Goal: Task Accomplishment & Management: Use online tool/utility

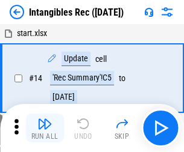
click at [45, 128] on img "button" at bounding box center [44, 124] width 14 height 14
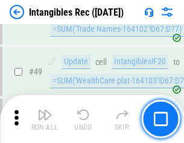
scroll to position [469, 0]
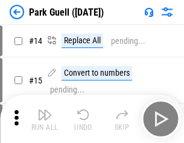
click at [45, 119] on img "button" at bounding box center [44, 115] width 14 height 14
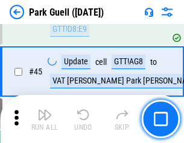
scroll to position [1506, 0]
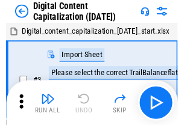
scroll to position [35, 0]
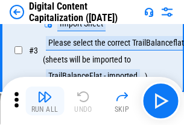
click at [45, 101] on img "button" at bounding box center [44, 97] width 14 height 14
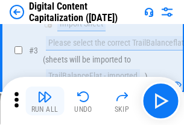
click at [45, 101] on img "button" at bounding box center [44, 97] width 14 height 14
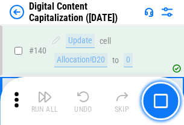
scroll to position [1277, 0]
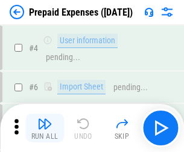
click at [45, 119] on img "button" at bounding box center [44, 124] width 14 height 14
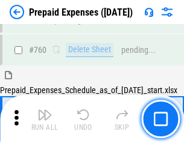
scroll to position [3337, 0]
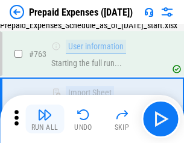
click at [45, 119] on img "button" at bounding box center [44, 115] width 14 height 14
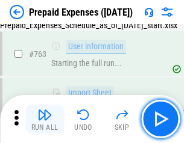
scroll to position [3408, 0]
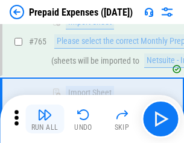
click at [45, 119] on img "button" at bounding box center [44, 115] width 14 height 14
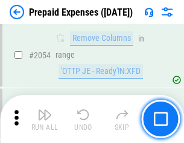
scroll to position [12585, 0]
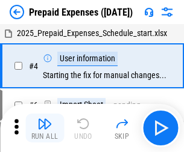
click at [45, 128] on img "button" at bounding box center [44, 124] width 14 height 14
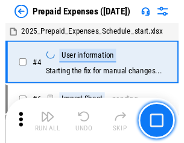
scroll to position [53, 0]
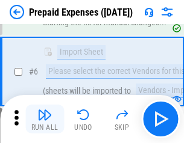
click at [45, 119] on img "button" at bounding box center [44, 115] width 14 height 14
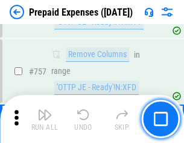
scroll to position [4290, 0]
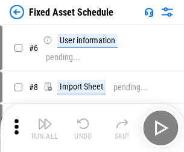
click at [45, 128] on img "button" at bounding box center [44, 124] width 14 height 14
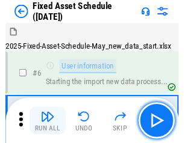
scroll to position [65, 0]
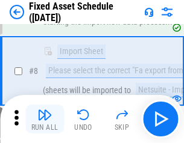
click at [45, 119] on img "button" at bounding box center [44, 115] width 14 height 14
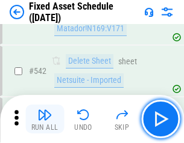
scroll to position [4292, 0]
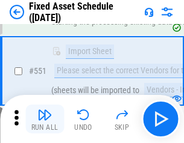
click at [45, 119] on img "button" at bounding box center [44, 115] width 14 height 14
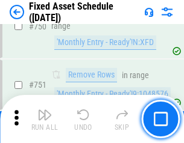
scroll to position [5869, 0]
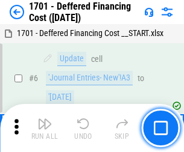
scroll to position [144, 0]
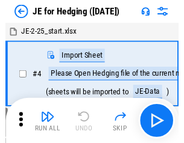
scroll to position [2, 0]
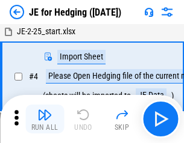
click at [45, 119] on img "button" at bounding box center [44, 115] width 14 height 14
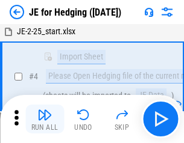
click at [45, 119] on img "button" at bounding box center [44, 115] width 14 height 14
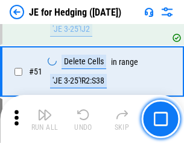
scroll to position [780, 0]
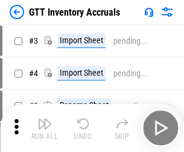
click at [45, 119] on img "button" at bounding box center [44, 124] width 14 height 14
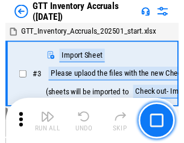
scroll to position [2, 0]
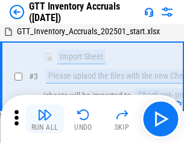
click at [45, 119] on img "button" at bounding box center [44, 115] width 14 height 14
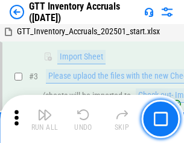
scroll to position [78, 0]
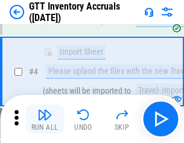
click at [45, 119] on img "button" at bounding box center [44, 115] width 14 height 14
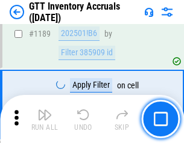
scroll to position [9831, 0]
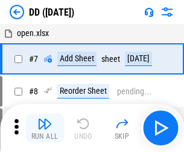
click at [45, 128] on img "button" at bounding box center [44, 124] width 14 height 14
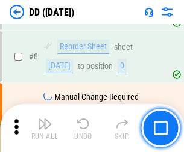
scroll to position [116, 0]
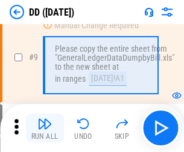
click at [45, 128] on img "button" at bounding box center [44, 124] width 14 height 14
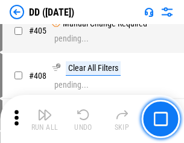
scroll to position [5387, 0]
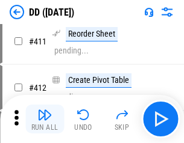
click at [45, 119] on img "button" at bounding box center [44, 115] width 14 height 14
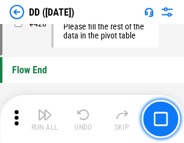
scroll to position [5762, 0]
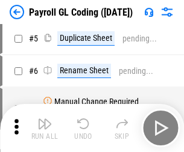
click at [45, 128] on img "button" at bounding box center [44, 124] width 14 height 14
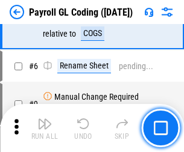
scroll to position [144, 0]
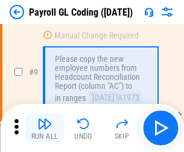
click at [45, 128] on img "button" at bounding box center [44, 124] width 14 height 14
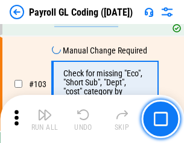
scroll to position [2825, 0]
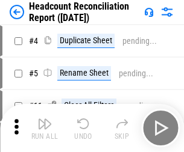
click at [45, 128] on img "button" at bounding box center [44, 124] width 14 height 14
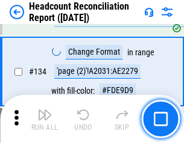
scroll to position [1447, 0]
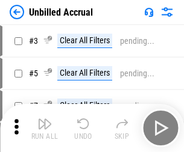
click at [45, 128] on img "button" at bounding box center [44, 124] width 14 height 14
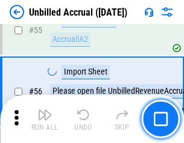
scroll to position [1257, 0]
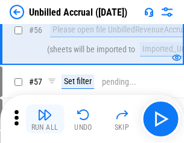
click at [45, 119] on img "button" at bounding box center [44, 115] width 14 height 14
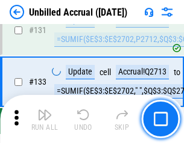
scroll to position [3586, 0]
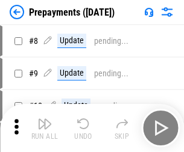
click at [45, 128] on img "button" at bounding box center [44, 124] width 14 height 14
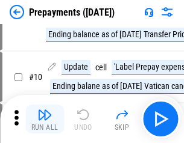
scroll to position [75, 0]
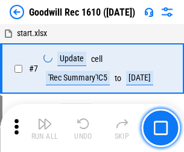
scroll to position [206, 0]
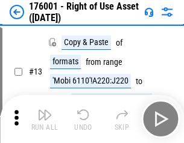
scroll to position [78, 0]
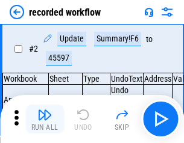
click at [45, 119] on img "button" at bounding box center [44, 115] width 14 height 14
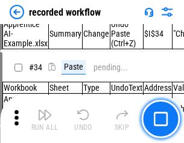
scroll to position [3763, 0]
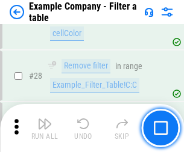
scroll to position [1102, 0]
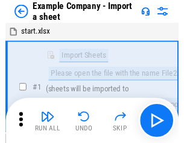
scroll to position [19, 0]
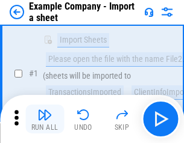
click at [45, 119] on img "button" at bounding box center [44, 115] width 14 height 14
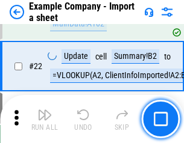
scroll to position [266, 0]
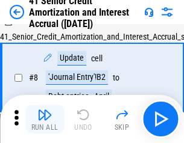
click at [45, 119] on img "button" at bounding box center [44, 115] width 14 height 14
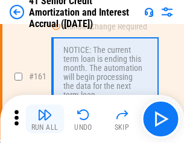
click at [45, 119] on img "button" at bounding box center [44, 115] width 14 height 14
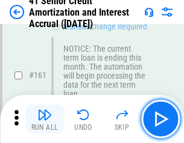
scroll to position [1288, 0]
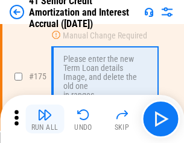
click at [45, 119] on img "button" at bounding box center [44, 115] width 14 height 14
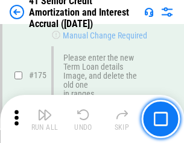
scroll to position [1410, 0]
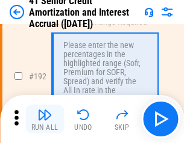
click at [45, 119] on img "button" at bounding box center [44, 115] width 14 height 14
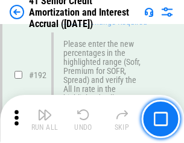
scroll to position [1536, 0]
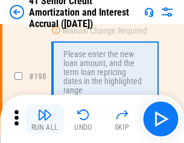
click at [45, 119] on img "button" at bounding box center [44, 115] width 14 height 14
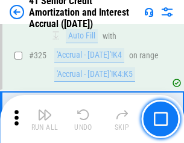
scroll to position [3076, 0]
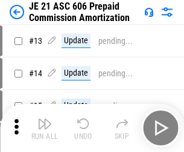
click at [45, 119] on img "button" at bounding box center [44, 124] width 14 height 14
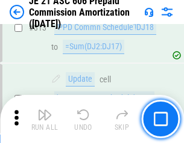
scroll to position [2248, 0]
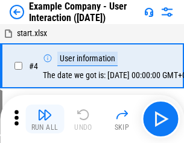
click at [45, 119] on img "button" at bounding box center [44, 115] width 14 height 14
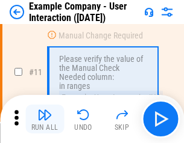
click at [45, 119] on img "button" at bounding box center [44, 115] width 14 height 14
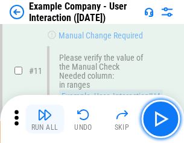
scroll to position [261, 0]
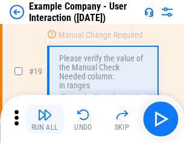
click at [45, 119] on img "button" at bounding box center [44, 115] width 14 height 14
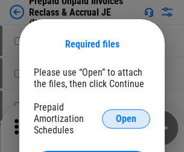
click at [126, 119] on span "Open" at bounding box center [126, 119] width 20 height 10
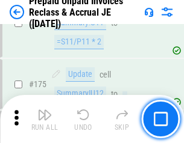
scroll to position [1625, 0]
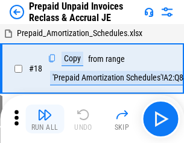
click at [45, 119] on img "button" at bounding box center [44, 115] width 14 height 14
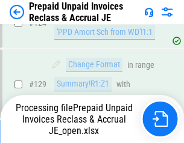
scroll to position [873, 0]
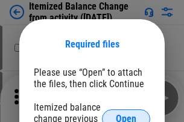
click at [126, 114] on span "Open" at bounding box center [126, 119] width 20 height 10
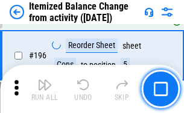
scroll to position [2317, 0]
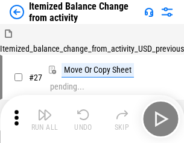
scroll to position [19, 0]
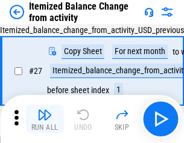
click at [45, 119] on img "button" at bounding box center [44, 115] width 14 height 14
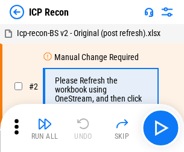
scroll to position [5, 0]
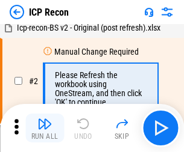
click at [45, 128] on img "button" at bounding box center [44, 124] width 14 height 14
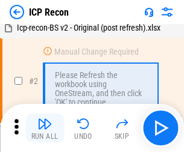
click at [45, 128] on img "button" at bounding box center [44, 124] width 14 height 14
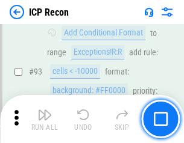
scroll to position [1267, 0]
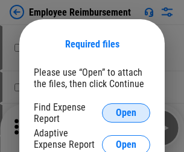
click at [126, 113] on span "Open" at bounding box center [126, 113] width 20 height 10
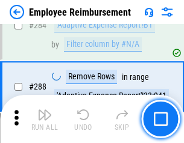
scroll to position [3272, 0]
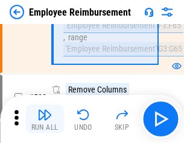
click at [45, 119] on img "button" at bounding box center [44, 115] width 14 height 14
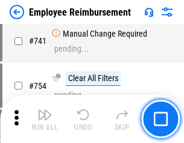
scroll to position [8447, 0]
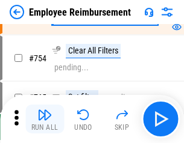
click at [45, 119] on img "button" at bounding box center [44, 115] width 14 height 14
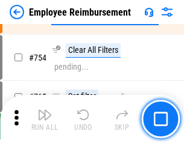
click at [45, 119] on img "button" at bounding box center [44, 115] width 14 height 14
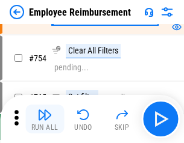
click at [45, 119] on img "button" at bounding box center [44, 115] width 14 height 14
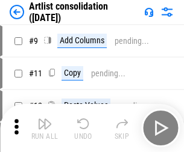
click at [45, 128] on img "button" at bounding box center [44, 124] width 14 height 14
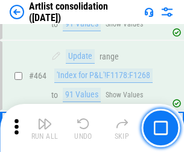
scroll to position [5272, 0]
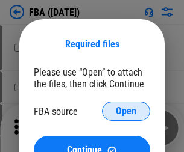
click at [126, 111] on span "Open" at bounding box center [126, 112] width 20 height 10
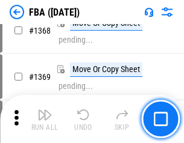
scroll to position [12930, 0]
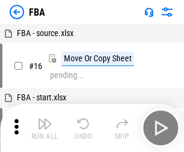
scroll to position [12, 0]
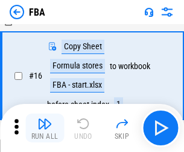
click at [45, 128] on img "button" at bounding box center [44, 124] width 14 height 14
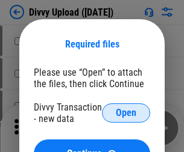
click at [126, 113] on span "Open" at bounding box center [126, 113] width 20 height 10
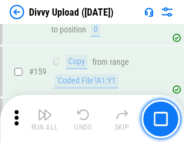
scroll to position [1247, 0]
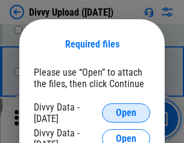
click at [126, 113] on span "Open" at bounding box center [126, 113] width 20 height 10
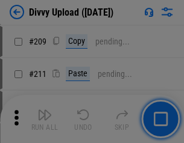
scroll to position [2045, 0]
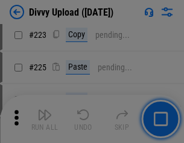
scroll to position [2403, 0]
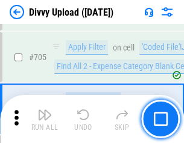
scroll to position [8236, 0]
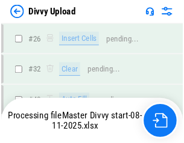
scroll to position [1247, 0]
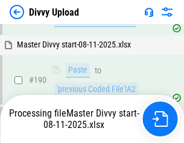
scroll to position [1530, 0]
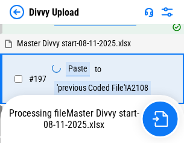
scroll to position [1878, 0]
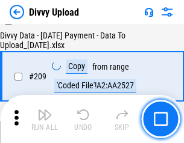
scroll to position [2214, 0]
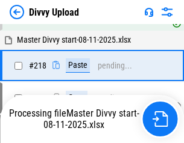
scroll to position [2540, 0]
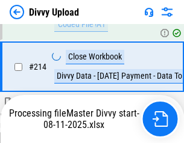
scroll to position [2409, 0]
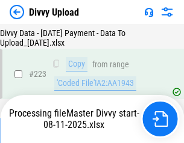
scroll to position [2754, 0]
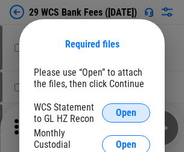
click at [126, 113] on span "Open" at bounding box center [126, 113] width 20 height 10
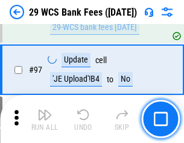
scroll to position [1173, 0]
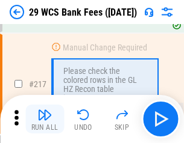
click at [45, 119] on img "button" at bounding box center [44, 115] width 14 height 14
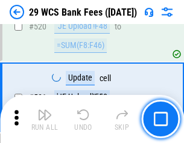
scroll to position [6213, 0]
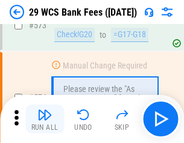
click at [45, 119] on img "button" at bounding box center [44, 115] width 14 height 14
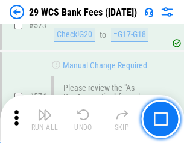
scroll to position [6667, 0]
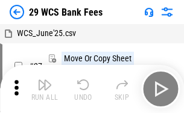
scroll to position [22, 0]
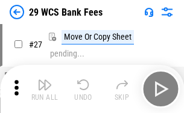
click at [45, 89] on img "button" at bounding box center [44, 85] width 14 height 14
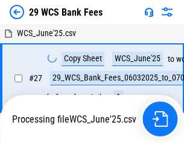
scroll to position [7, 0]
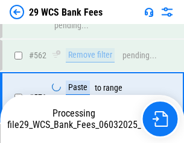
scroll to position [6653, 0]
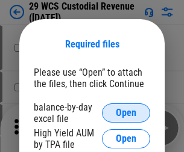
click at [126, 113] on span "Open" at bounding box center [126, 113] width 20 height 10
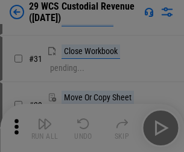
scroll to position [258, 0]
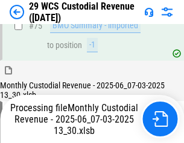
scroll to position [1258, 0]
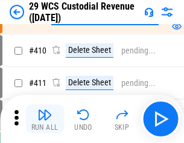
click at [45, 119] on img "button" at bounding box center [44, 115] width 14 height 14
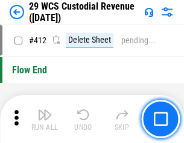
scroll to position [5750, 0]
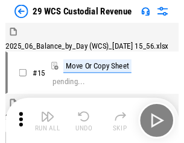
scroll to position [29, 0]
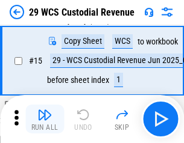
click at [45, 119] on img "button" at bounding box center [44, 115] width 14 height 14
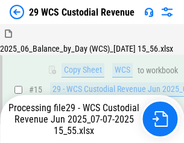
scroll to position [273, 0]
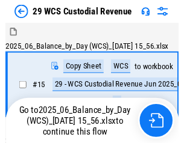
scroll to position [29, 0]
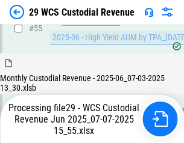
scroll to position [1258, 0]
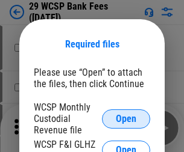
click at [126, 119] on span "Open" at bounding box center [126, 119] width 20 height 10
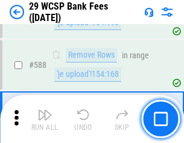
scroll to position [4739, 0]
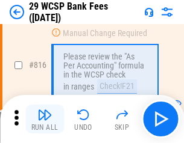
click at [45, 119] on img "button" at bounding box center [44, 115] width 14 height 14
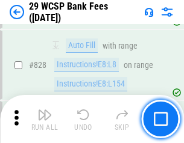
scroll to position [7639, 0]
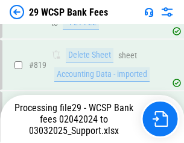
scroll to position [7403, 0]
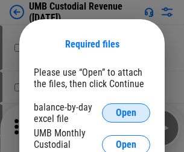
click at [126, 113] on span "Open" at bounding box center [126, 113] width 20 height 10
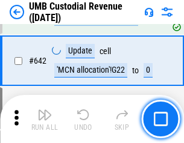
scroll to position [6235, 0]
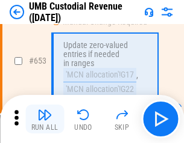
click at [45, 119] on img "button" at bounding box center [44, 115] width 14 height 14
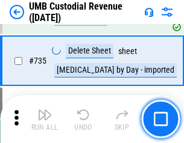
scroll to position [7362, 0]
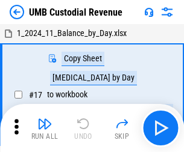
scroll to position [9, 0]
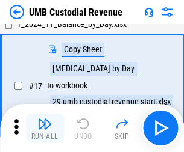
click at [45, 128] on img "button" at bounding box center [44, 124] width 14 height 14
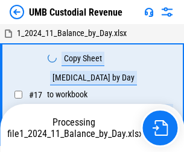
scroll to position [9, 0]
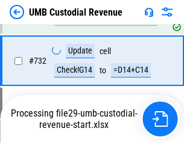
scroll to position [7282, 0]
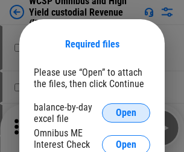
click at [126, 113] on span "Open" at bounding box center [126, 113] width 20 height 10
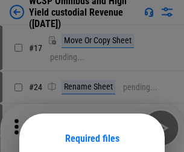
scroll to position [95, 0]
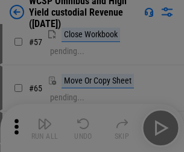
scroll to position [525, 0]
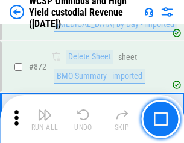
scroll to position [10189, 0]
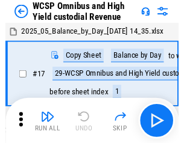
scroll to position [7, 0]
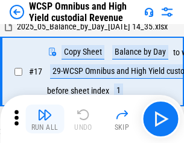
click at [45, 119] on img "button" at bounding box center [44, 115] width 14 height 14
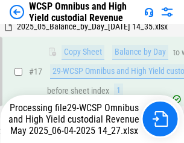
scroll to position [250, 0]
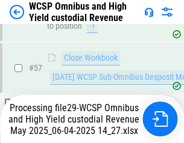
scroll to position [1235, 0]
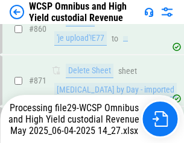
scroll to position [10162, 0]
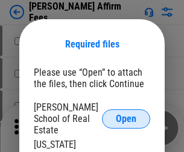
click at [126, 114] on span "Open" at bounding box center [126, 119] width 20 height 10
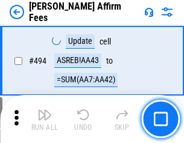
scroll to position [3274, 0]
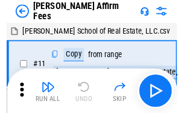
scroll to position [12, 0]
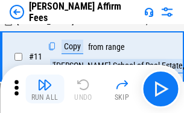
click at [45, 89] on img "button" at bounding box center [44, 85] width 14 height 14
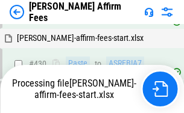
scroll to position [2732, 0]
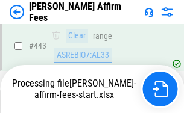
scroll to position [3176, 0]
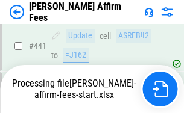
scroll to position [3157, 0]
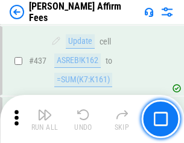
scroll to position [3142, 0]
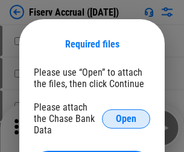
click at [126, 114] on span "Open" at bounding box center [126, 119] width 20 height 10
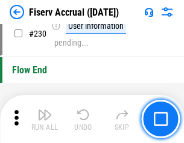
scroll to position [3815, 0]
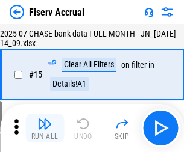
click at [45, 128] on img "button" at bounding box center [44, 124] width 14 height 14
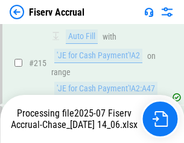
scroll to position [3801, 0]
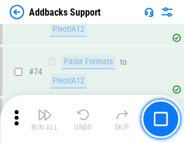
scroll to position [877, 0]
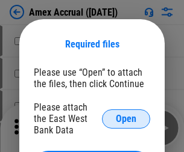
click at [126, 119] on span "Open" at bounding box center [126, 119] width 20 height 10
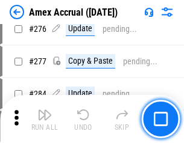
scroll to position [3134, 0]
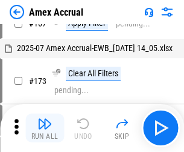
click at [45, 128] on img "button" at bounding box center [44, 124] width 14 height 14
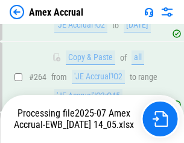
scroll to position [3439, 0]
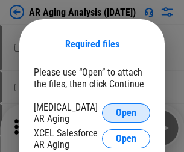
click at [126, 111] on span "Open" at bounding box center [126, 113] width 20 height 10
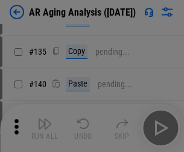
scroll to position [362, 0]
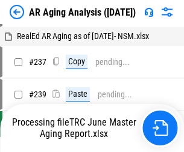
scroll to position [12, 0]
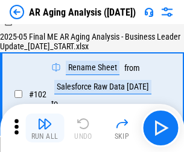
click at [45, 128] on img "button" at bounding box center [44, 124] width 14 height 14
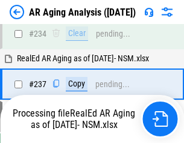
scroll to position [1866, 0]
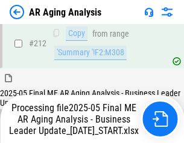
scroll to position [1852, 0]
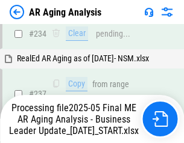
scroll to position [1902, 0]
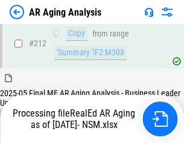
scroll to position [1801, 0]
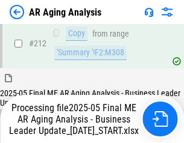
scroll to position [1852, 0]
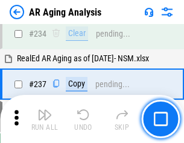
scroll to position [1852, 0]
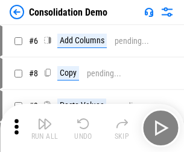
click at [45, 128] on img "button" at bounding box center [44, 124] width 14 height 14
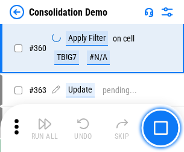
scroll to position [4035, 0]
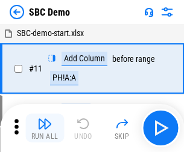
click at [45, 128] on img "button" at bounding box center [44, 124] width 14 height 14
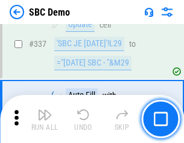
scroll to position [3167, 0]
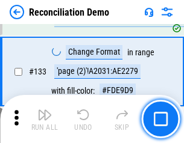
scroll to position [1430, 0]
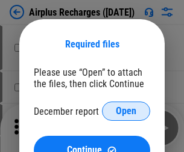
click at [126, 111] on span "Open" at bounding box center [126, 112] width 20 height 10
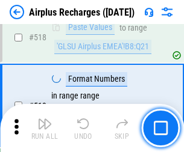
scroll to position [5181, 0]
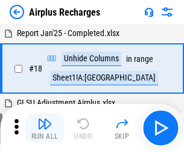
click at [45, 128] on img "button" at bounding box center [44, 124] width 14 height 14
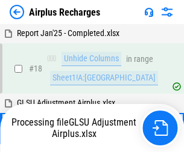
scroll to position [53, 0]
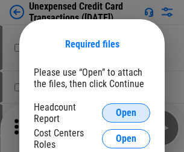
click at [126, 113] on span "Open" at bounding box center [126, 113] width 20 height 10
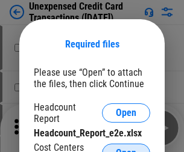
click at [126, 149] on span "Open" at bounding box center [126, 154] width 20 height 10
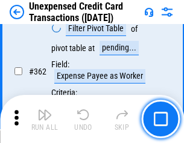
scroll to position [3096, 0]
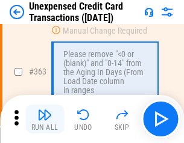
click at [45, 119] on img "button" at bounding box center [44, 115] width 14 height 14
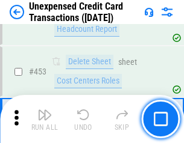
scroll to position [4106, 0]
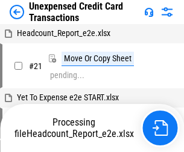
scroll to position [19, 0]
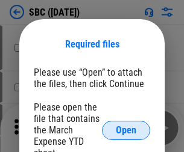
click at [126, 130] on span "Open" at bounding box center [126, 131] width 20 height 10
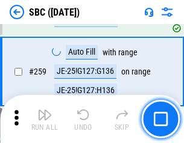
scroll to position [2353, 0]
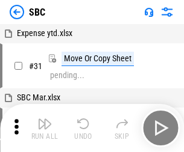
scroll to position [12, 0]
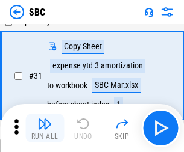
click at [45, 128] on img "button" at bounding box center [44, 124] width 14 height 14
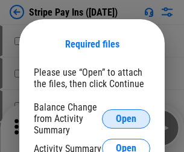
click at [126, 119] on span "Open" at bounding box center [126, 119] width 20 height 10
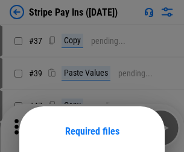
scroll to position [87, 0]
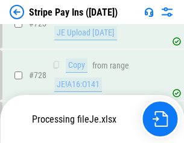
scroll to position [6340, 0]
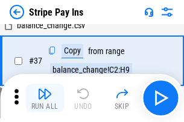
click at [45, 98] on img "button" at bounding box center [44, 94] width 14 height 14
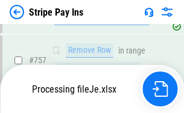
scroll to position [6313, 0]
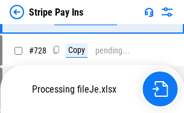
scroll to position [6313, 0]
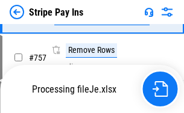
scroll to position [6313, 0]
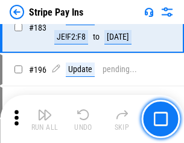
scroll to position [1630, 0]
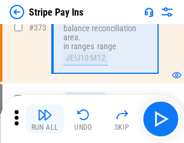
click at [45, 119] on img "button" at bounding box center [44, 115] width 14 height 14
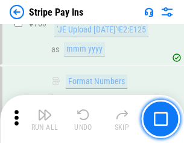
scroll to position [6298, 0]
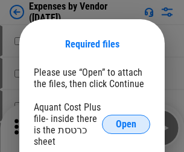
click at [126, 125] on span "Open" at bounding box center [126, 125] width 20 height 10
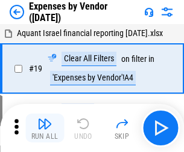
click at [45, 128] on img "button" at bounding box center [44, 124] width 14 height 14
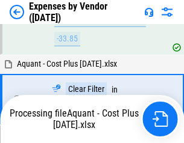
scroll to position [1187, 0]
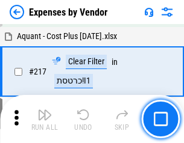
scroll to position [1236, 0]
